Goal: Find specific page/section: Find specific page/section

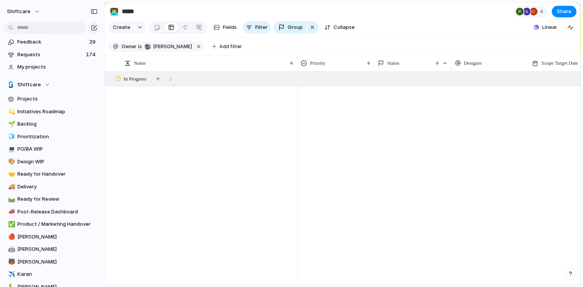
scroll to position [1097, 0]
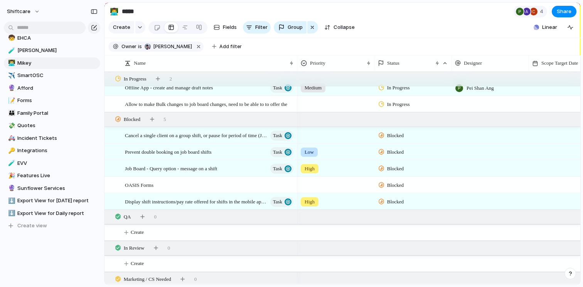
click at [276, 56] on section "Owner is [PERSON_NAME] Add filter" at bounding box center [342, 46] width 476 height 17
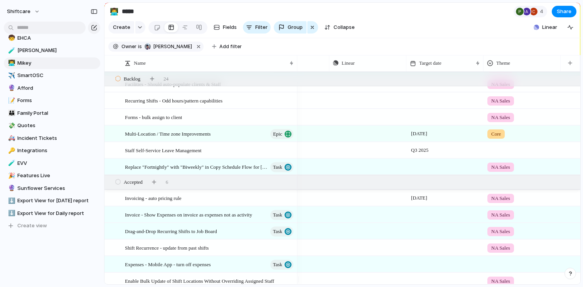
scroll to position [0, 0]
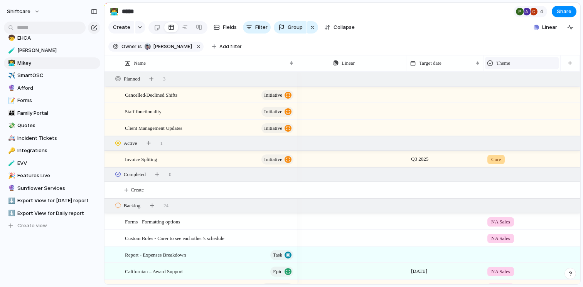
click at [508, 67] on span "Theme" at bounding box center [503, 63] width 14 height 8
click at [223, 50] on div "Modify Hide Sort ascending Sort descending" at bounding box center [291, 143] width 583 height 287
click at [223, 50] on span "Add filter" at bounding box center [230, 46] width 22 height 7
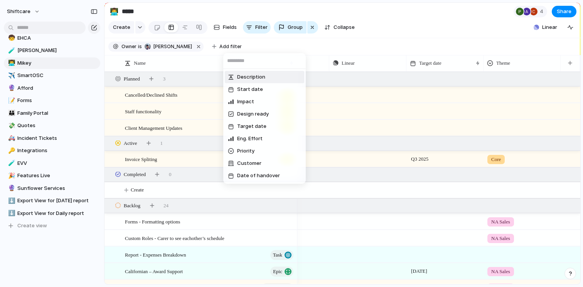
click at [223, 50] on div "Description Start date Impact Design ready Target date Eng. Effort Priority Cus…" at bounding box center [291, 143] width 583 height 287
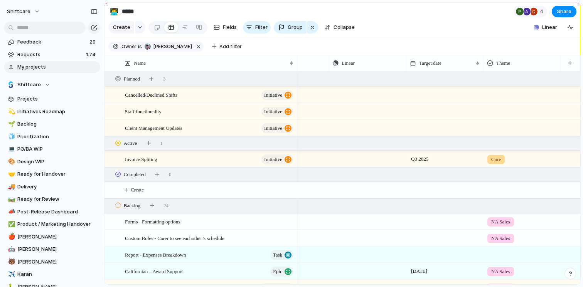
click at [43, 70] on span "My projects" at bounding box center [57, 67] width 80 height 8
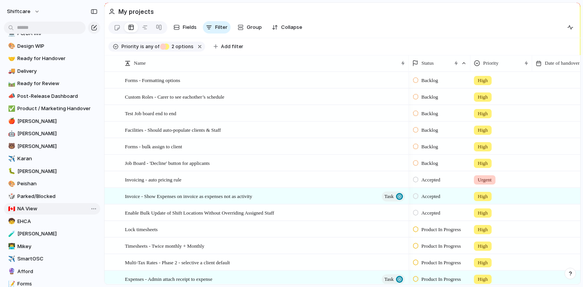
scroll to position [139, 0]
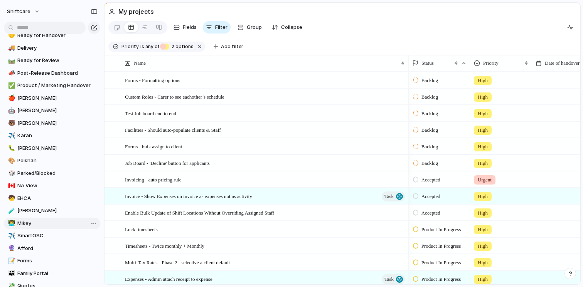
click at [44, 222] on span "Mikey" at bounding box center [57, 224] width 80 height 8
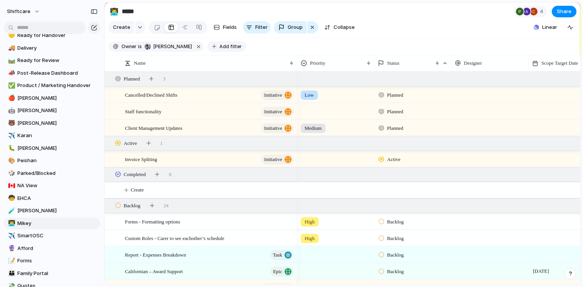
click at [222, 50] on span "Add filter" at bounding box center [230, 46] width 22 height 7
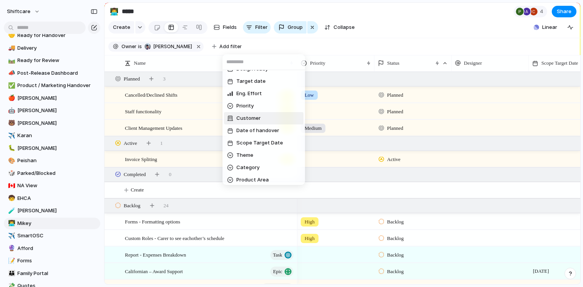
scroll to position [93, 0]
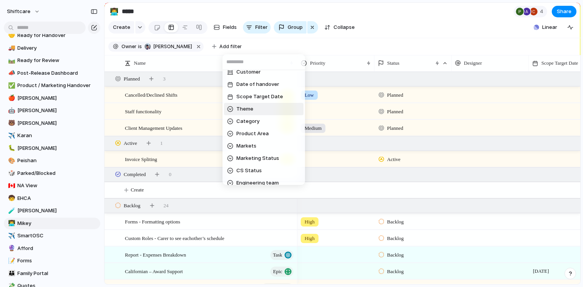
click at [262, 114] on li "Theme" at bounding box center [263, 109] width 79 height 12
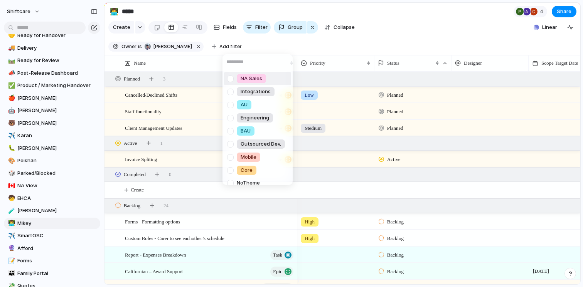
click at [232, 77] on div at bounding box center [230, 78] width 13 height 13
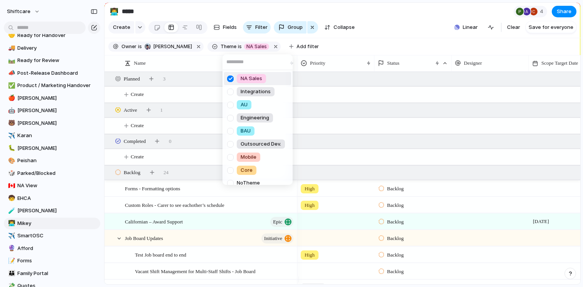
click at [381, 52] on div "NA Sales Integrations AU Engineering BAU Outsourced Dev. Mobile Core No Theme" at bounding box center [291, 143] width 583 height 287
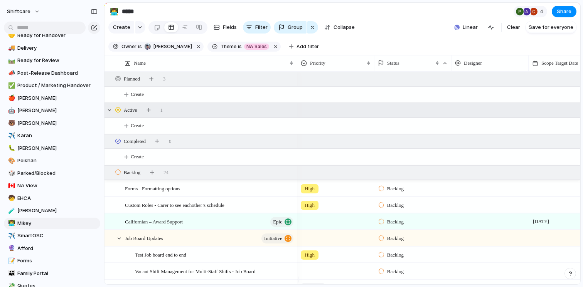
scroll to position [34, 0]
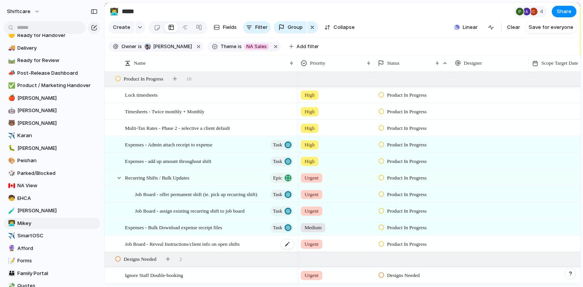
click at [240, 248] on span "Job Board - Reveal Instructions/client info on open shifts" at bounding box center [182, 243] width 115 height 9
